Goal: Task Accomplishment & Management: Use online tool/utility

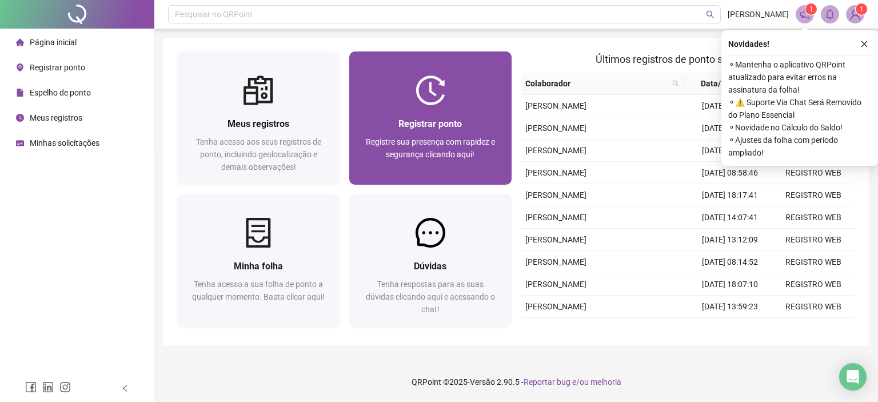
click at [417, 118] on span "Registrar ponto" at bounding box center [429, 123] width 63 height 11
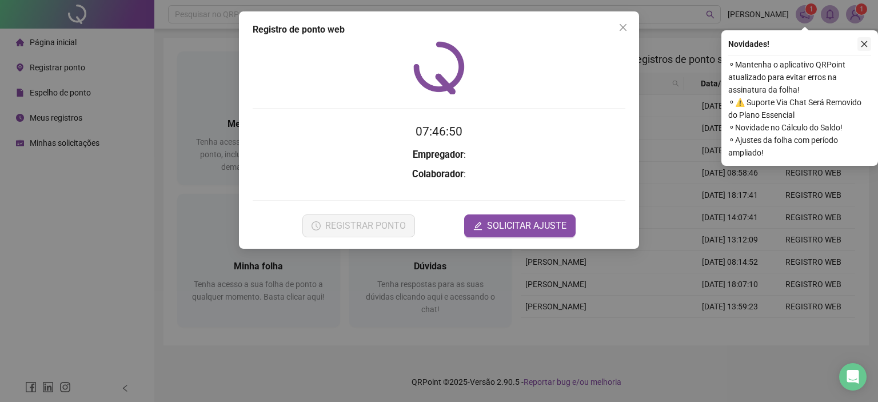
click at [862, 45] on icon "close" at bounding box center [864, 44] width 8 height 8
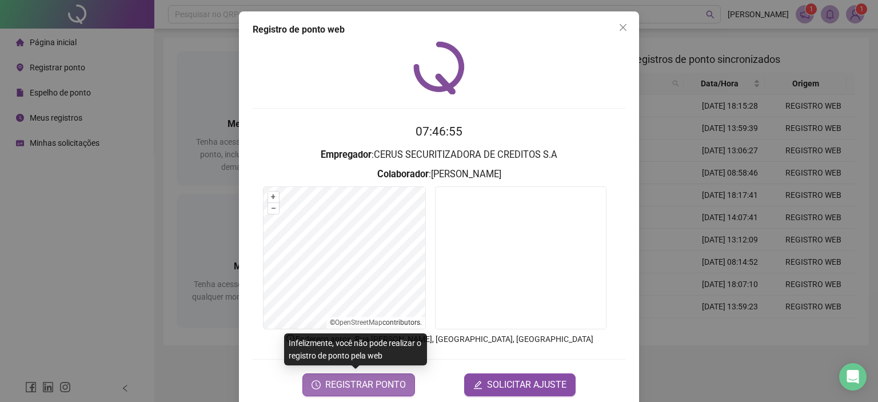
click at [345, 385] on span "REGISTRAR PONTO" at bounding box center [365, 385] width 81 height 14
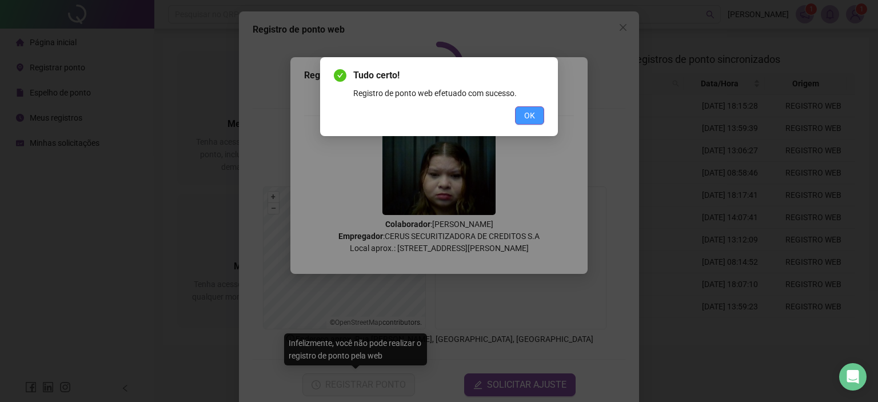
click at [526, 114] on span "OK" at bounding box center [529, 115] width 11 height 13
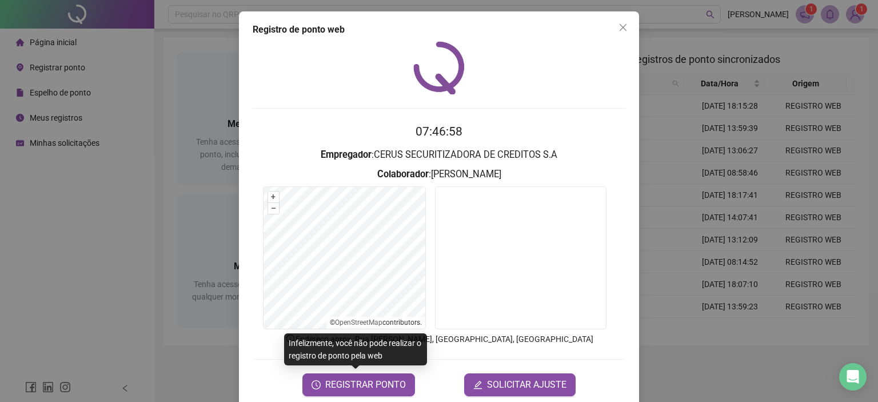
click at [620, 30] on icon "close" at bounding box center [623, 27] width 9 height 9
